Goal: Transaction & Acquisition: Purchase product/service

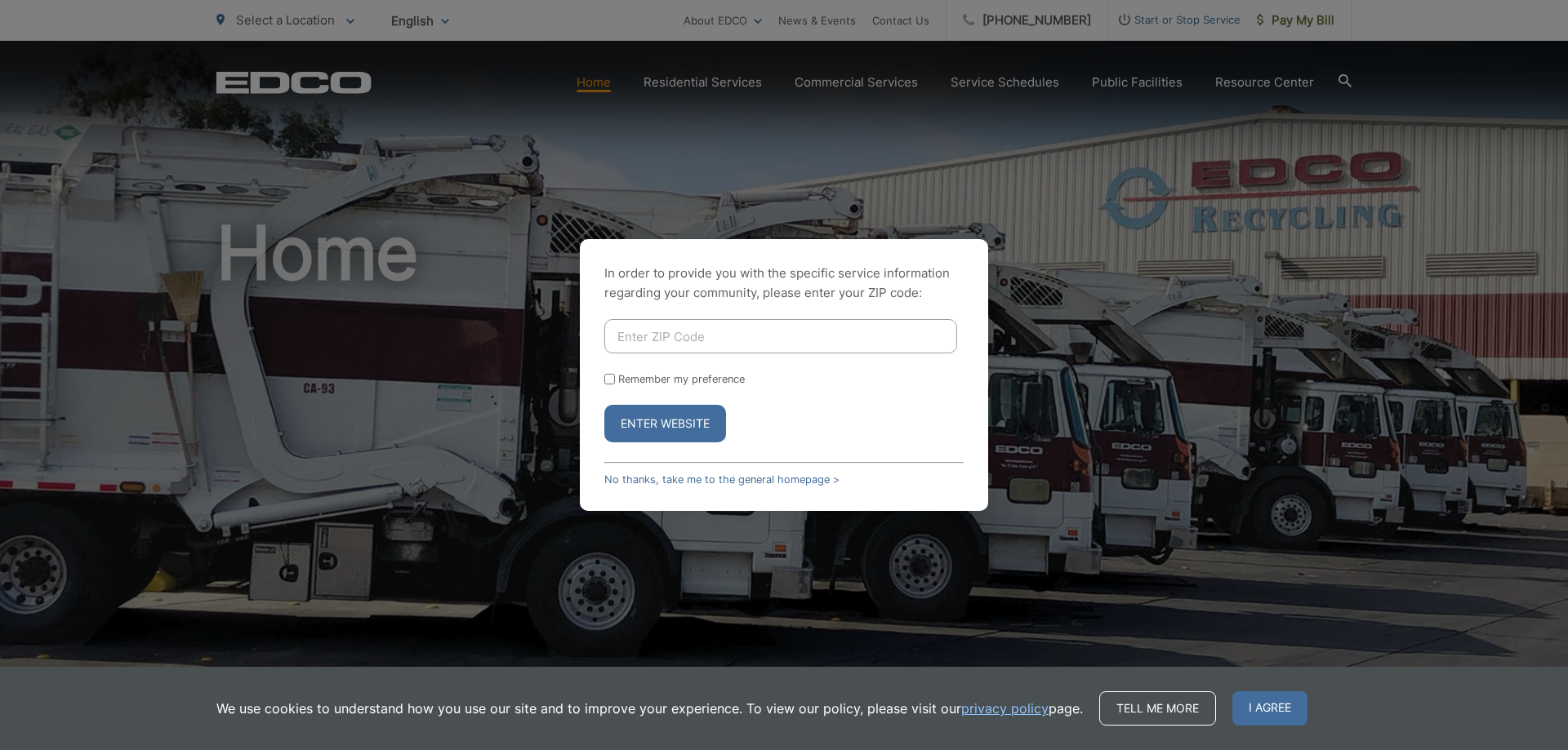
click at [690, 342] on input "Enter ZIP Code" at bounding box center [780, 336] width 353 height 34
type input "91945"
click at [612, 367] on form "91945 Remember my preference Enter Website" at bounding box center [784, 381] width 359 height 123
click at [612, 375] on input "Remember my preference" at bounding box center [609, 379] width 10 height 10
checkbox input "true"
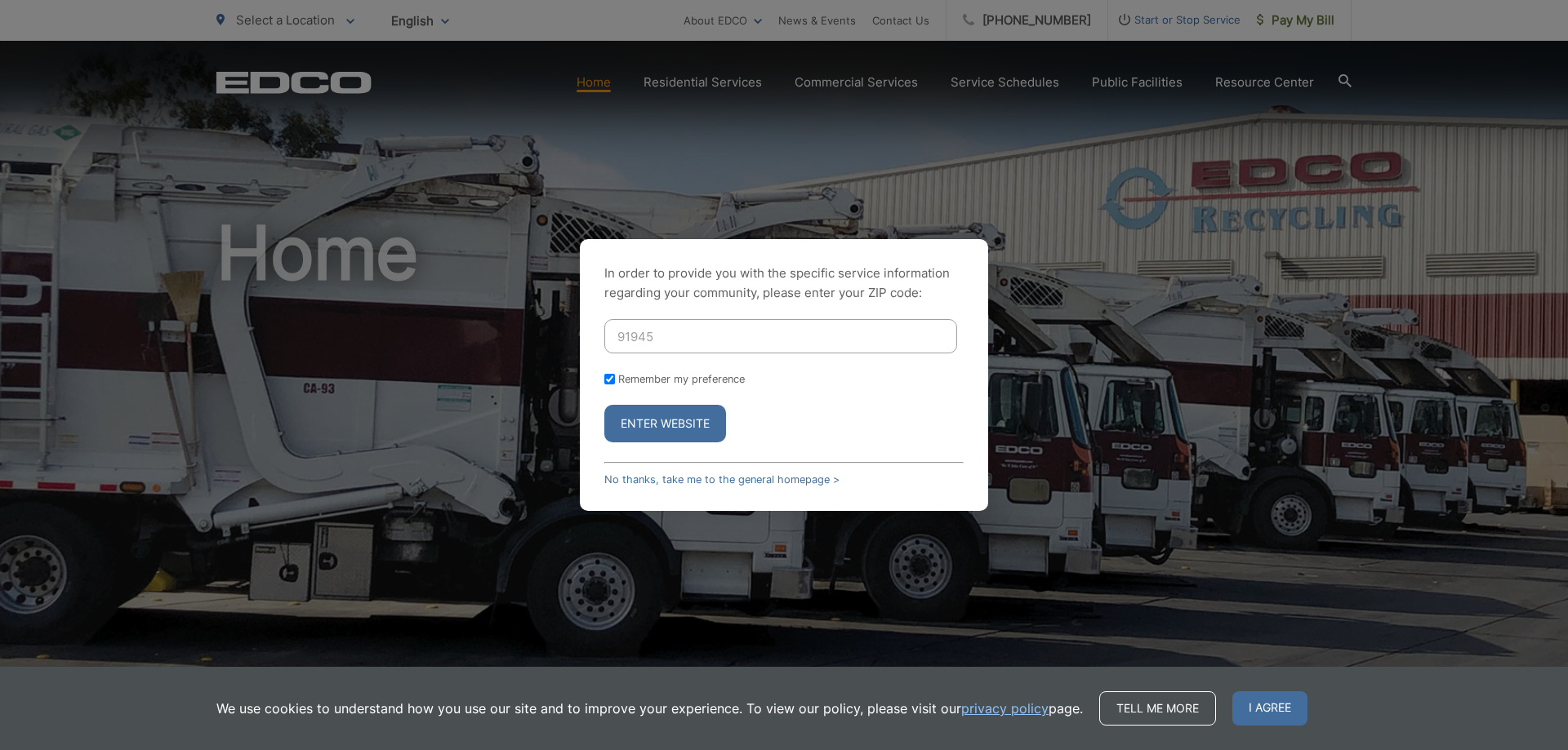
click at [653, 417] on button "Enter Website" at bounding box center [664, 423] width 122 height 38
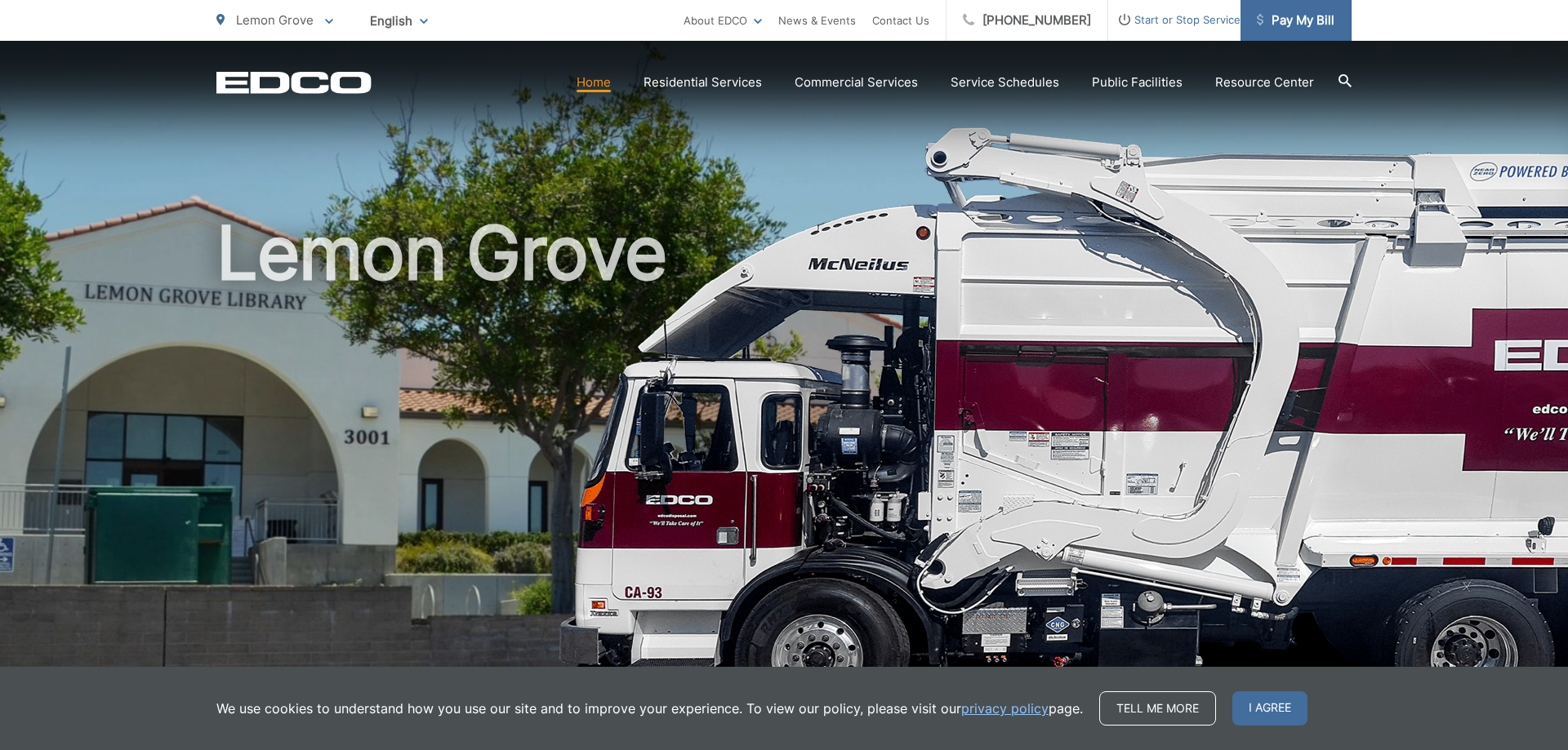
click at [1313, 23] on span "Pay My Bill" at bounding box center [1295, 20] width 78 height 20
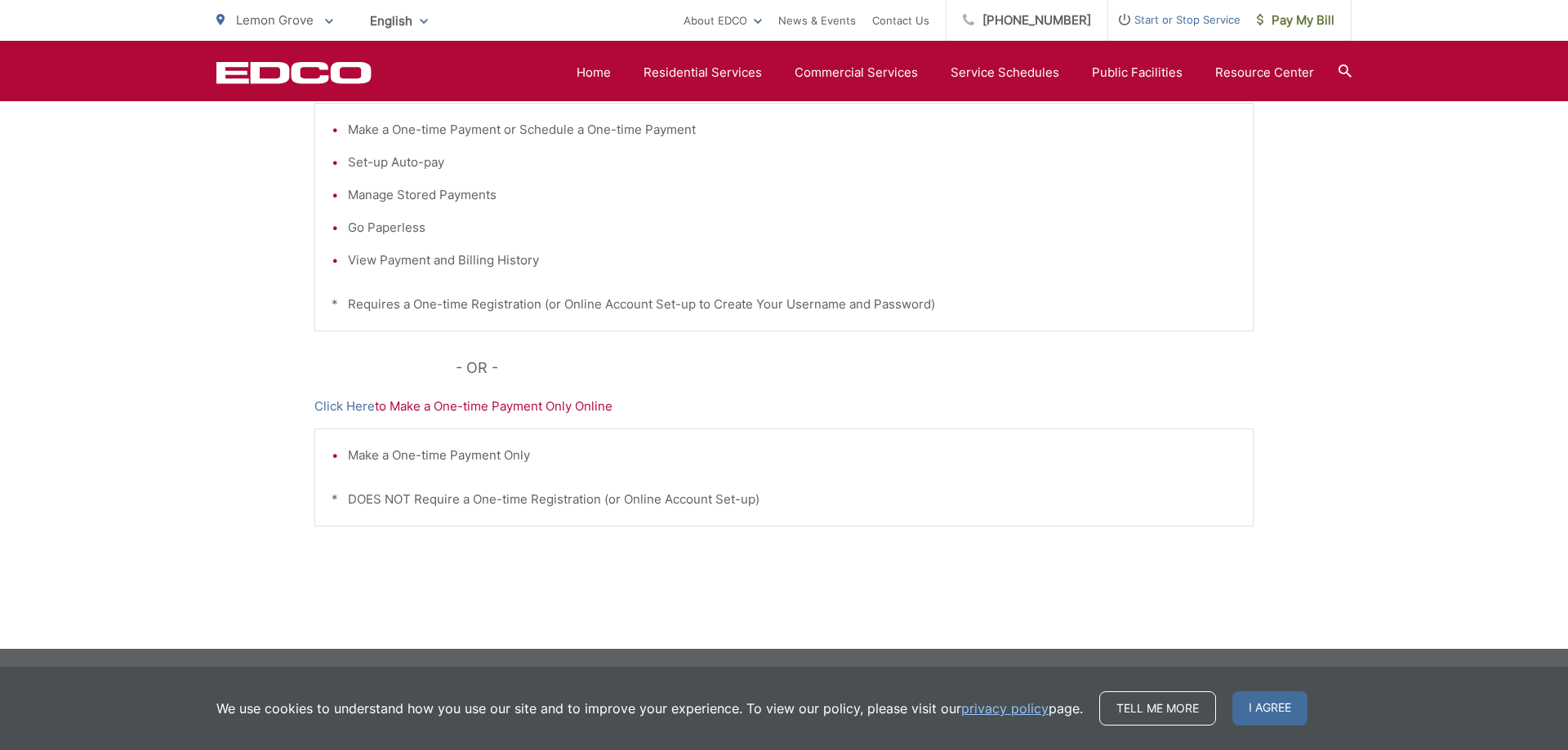
scroll to position [161, 0]
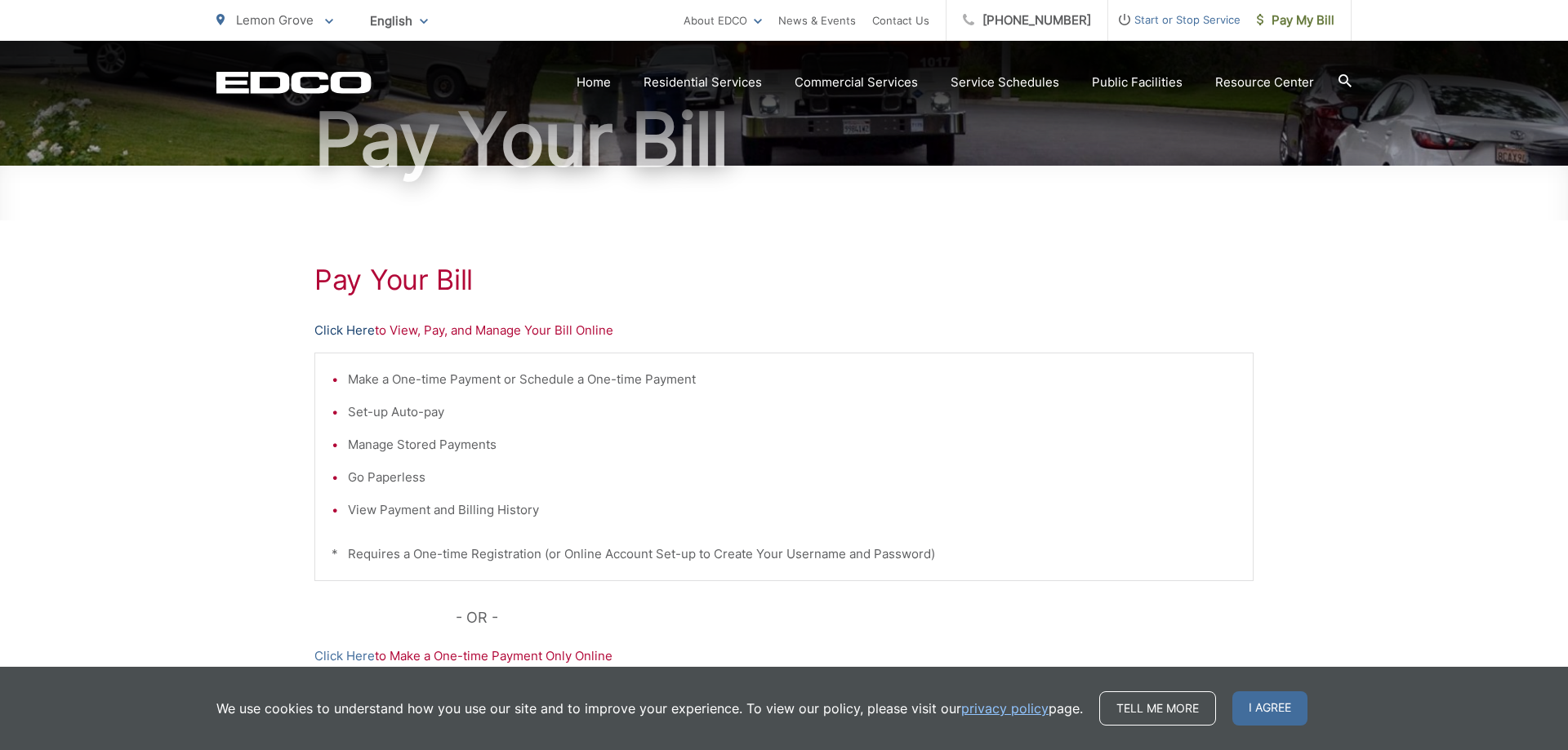
click at [368, 336] on link "Click Here" at bounding box center [345, 330] width 60 height 20
